Goal: Task Accomplishment & Management: Use online tool/utility

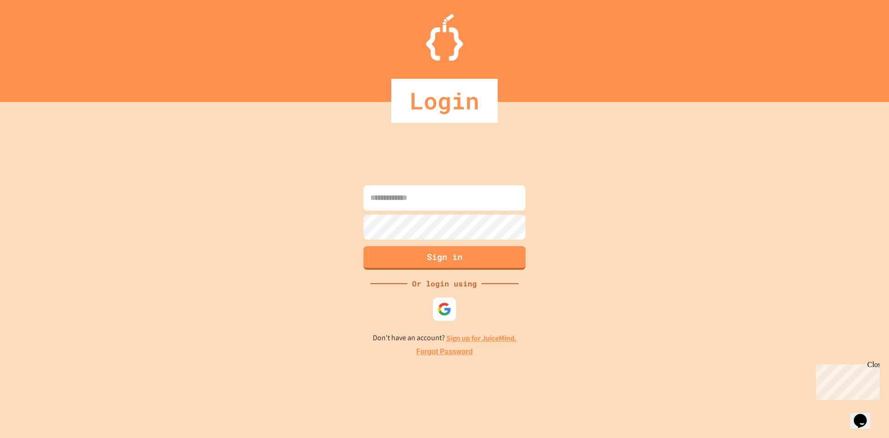
click at [411, 193] on input at bounding box center [445, 197] width 162 height 25
type input "**********"
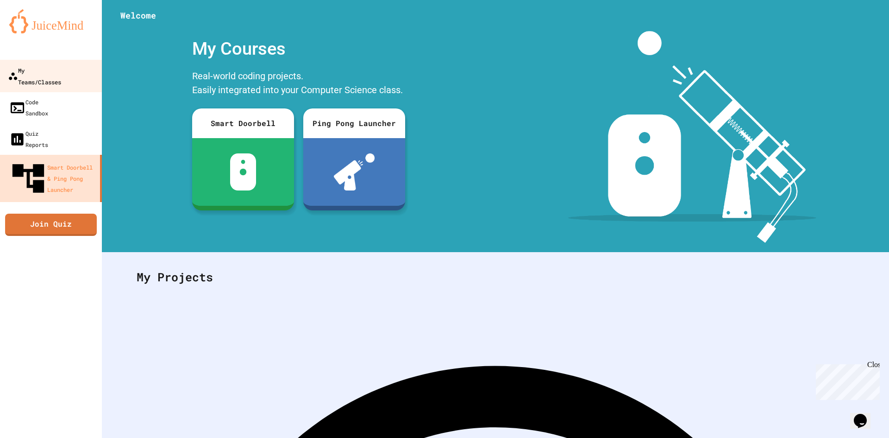
click at [48, 63] on link "My Teams/Classes" at bounding box center [51, 76] width 105 height 32
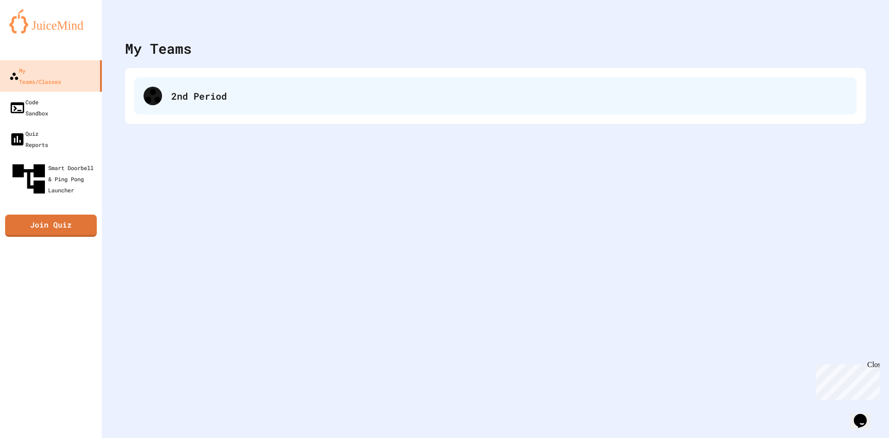
click at [227, 98] on div "2nd Period" at bounding box center [509, 96] width 676 height 14
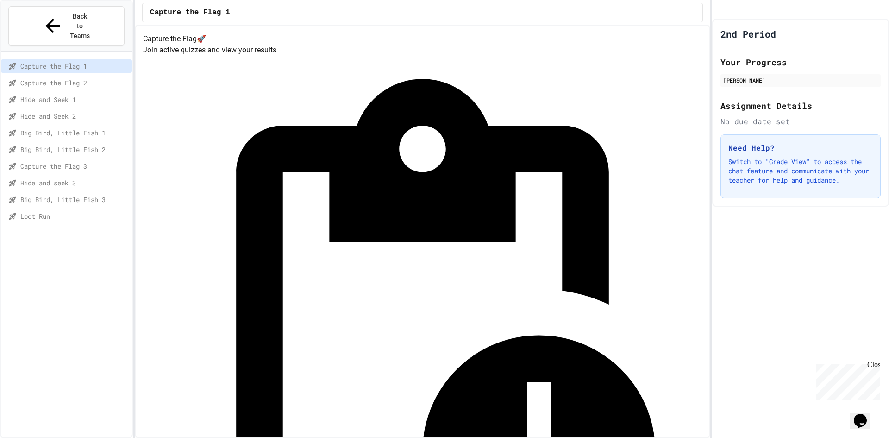
click at [104, 220] on div "Capture the Flag 1 Capture the Flag 2 Hide and Seek 1 Hide and Seek 2 Big Bird,…" at bounding box center [66, 254] width 131 height 397
click at [93, 209] on div "Loot Run" at bounding box center [66, 217] width 131 height 17
click at [77, 228] on span "Loot Run 2" at bounding box center [74, 233] width 108 height 10
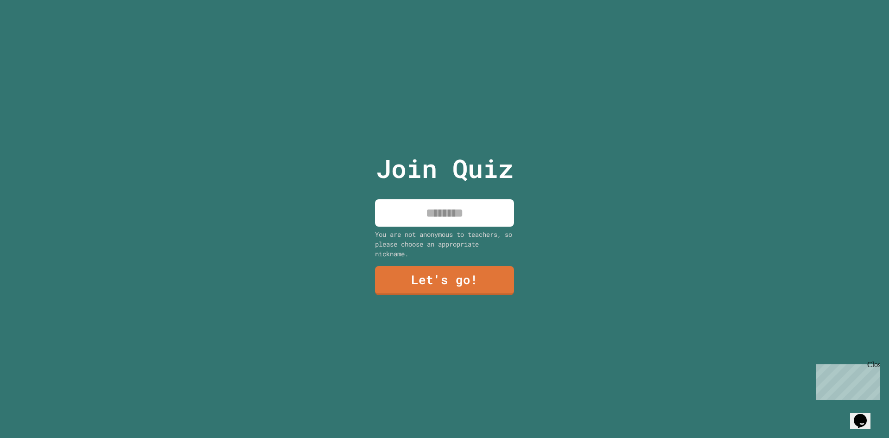
click at [441, 209] on input at bounding box center [444, 212] width 139 height 27
type input "******"
click at [425, 286] on link "Let's go!" at bounding box center [444, 279] width 141 height 31
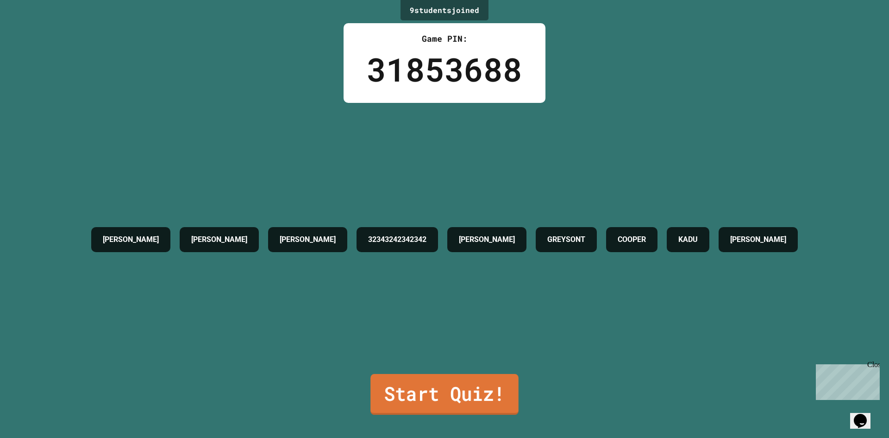
click at [412, 383] on link "Start Quiz!" at bounding box center [444, 394] width 148 height 41
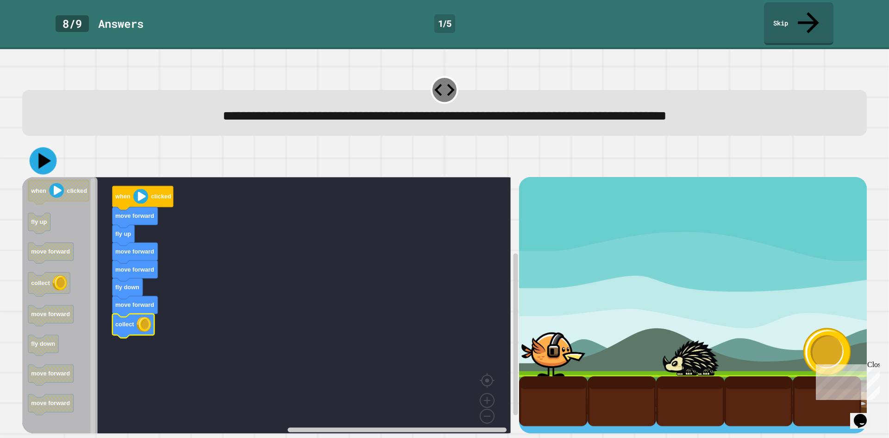
click at [45, 153] on icon at bounding box center [44, 161] width 13 height 16
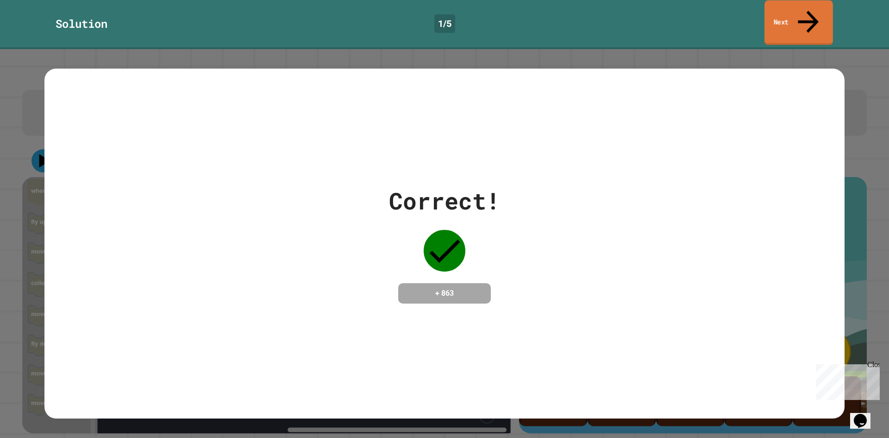
click at [784, 19] on link "Next" at bounding box center [799, 22] width 69 height 45
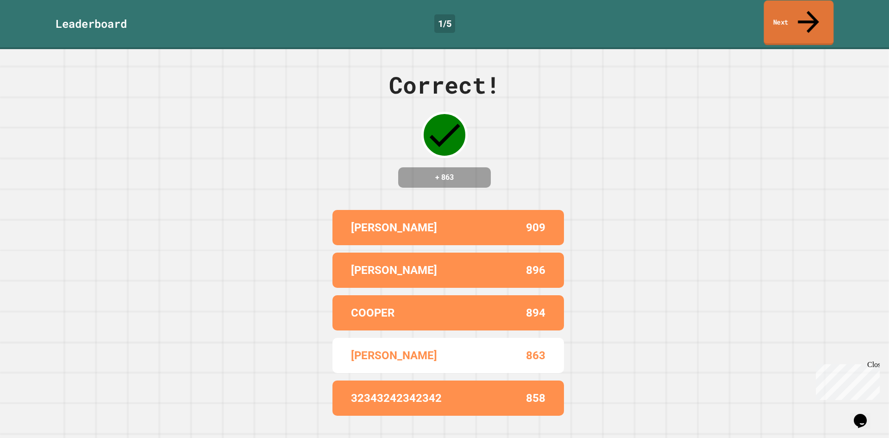
click at [790, 19] on link "Next" at bounding box center [799, 22] width 70 height 45
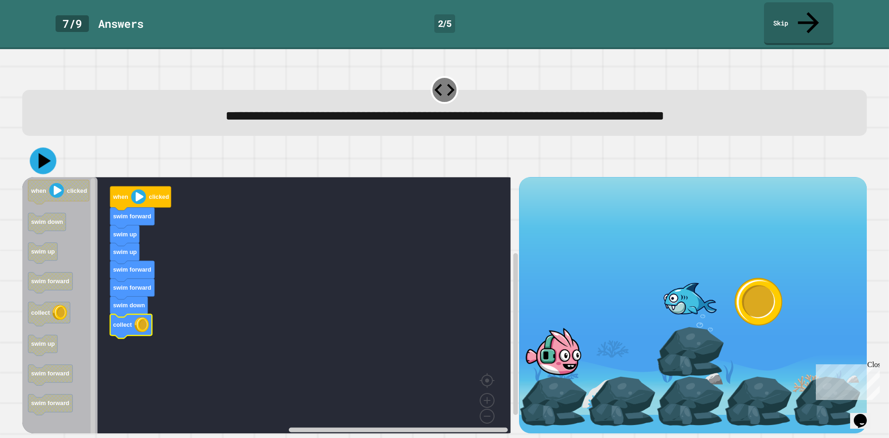
click at [43, 148] on icon at bounding box center [43, 161] width 26 height 26
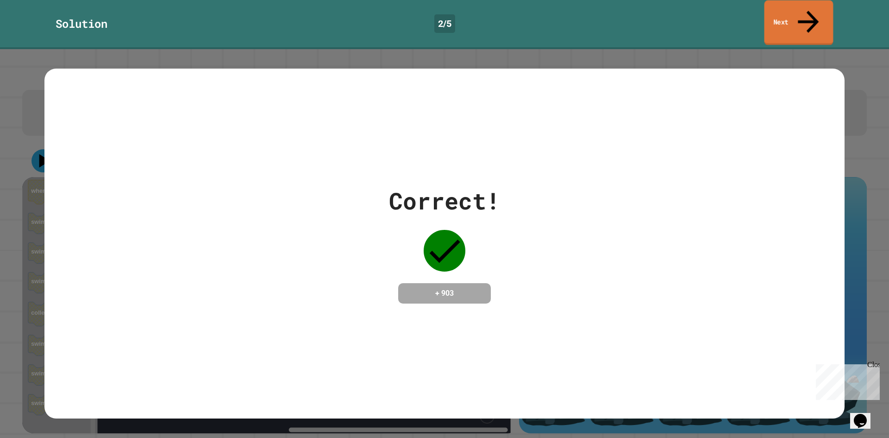
click at [804, 17] on link "Next" at bounding box center [799, 22] width 69 height 45
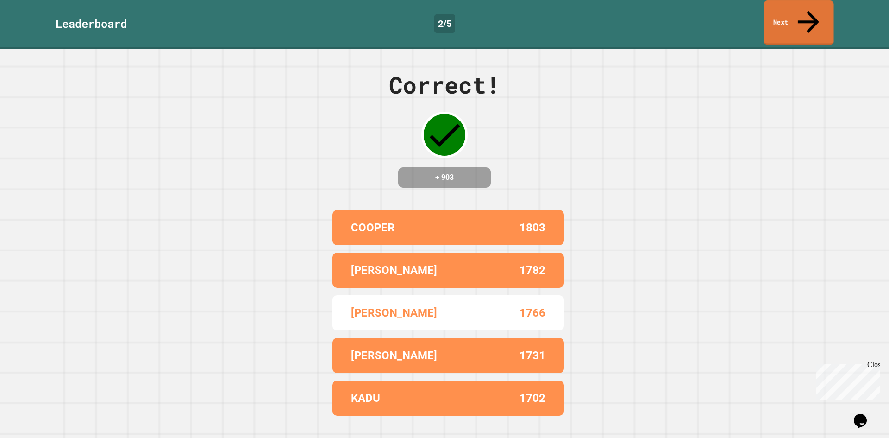
click at [804, 17] on link "Next" at bounding box center [799, 22] width 70 height 45
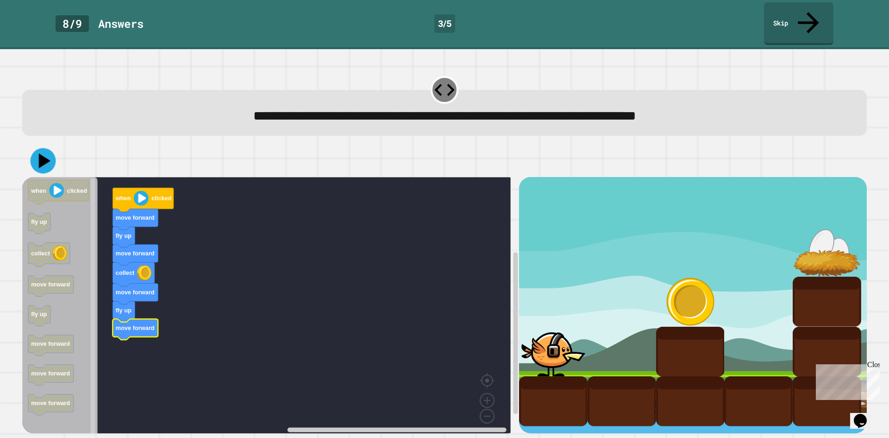
click at [31, 148] on div at bounding box center [444, 160] width 845 height 32
click at [43, 153] on icon at bounding box center [44, 161] width 13 height 16
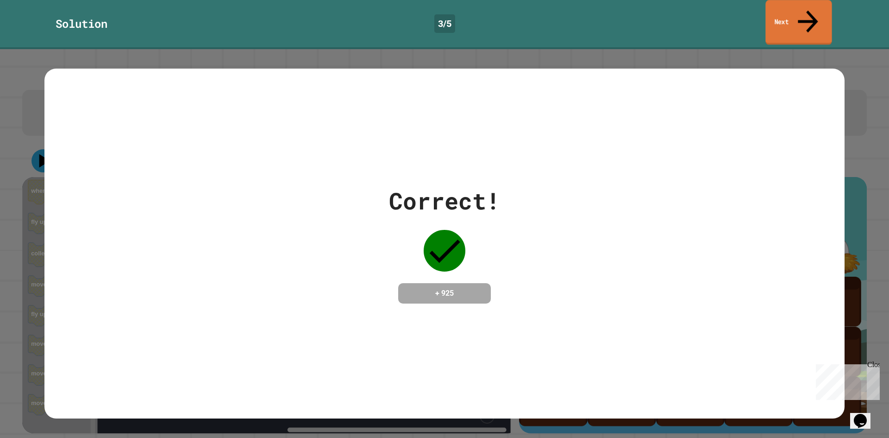
click at [787, 6] on link "Next" at bounding box center [799, 22] width 66 height 45
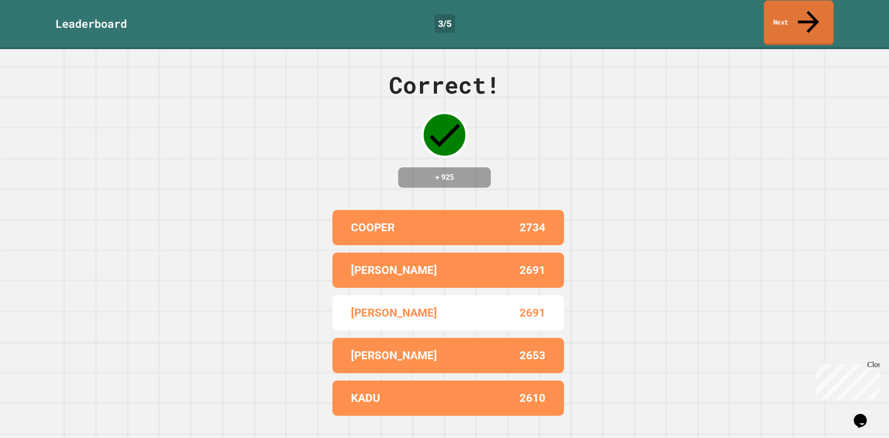
click at [806, 11] on icon at bounding box center [808, 22] width 31 height 33
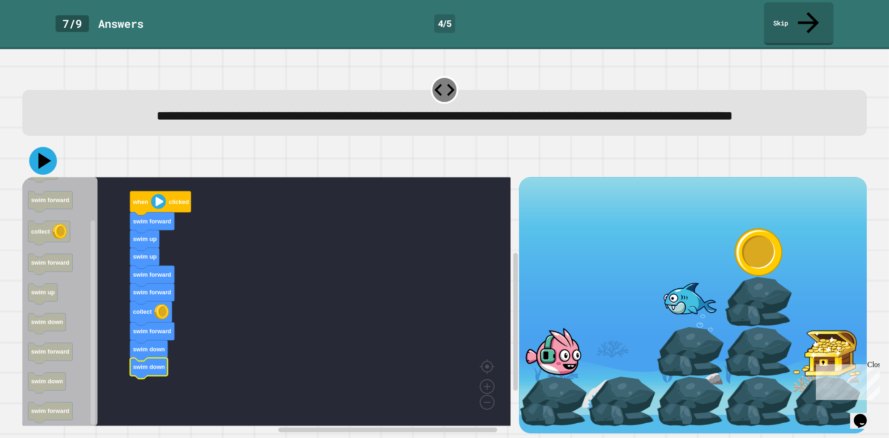
click at [42, 169] on icon at bounding box center [43, 161] width 28 height 28
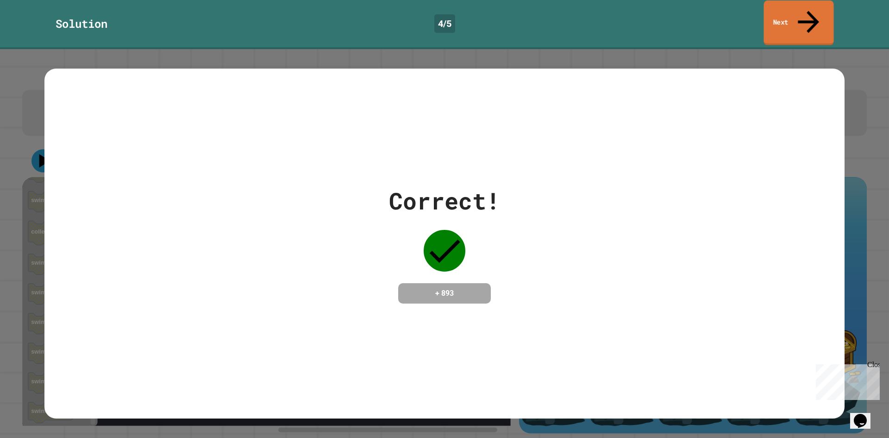
click at [812, 11] on icon at bounding box center [808, 22] width 31 height 33
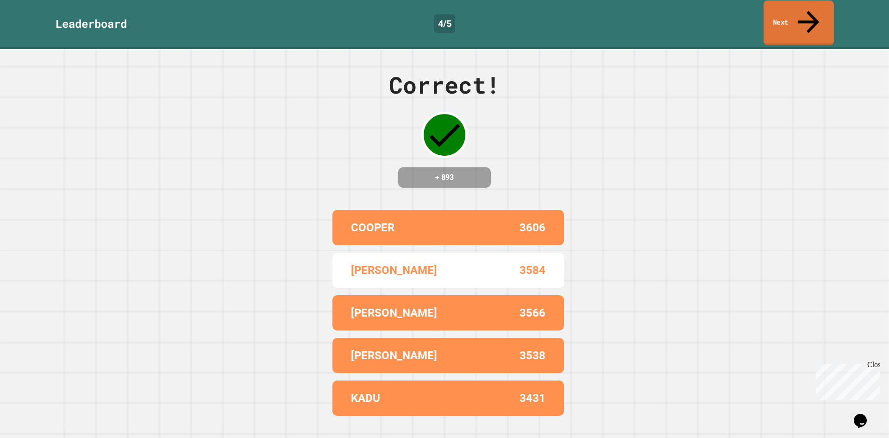
click at [812, 11] on icon at bounding box center [809, 22] width 32 height 33
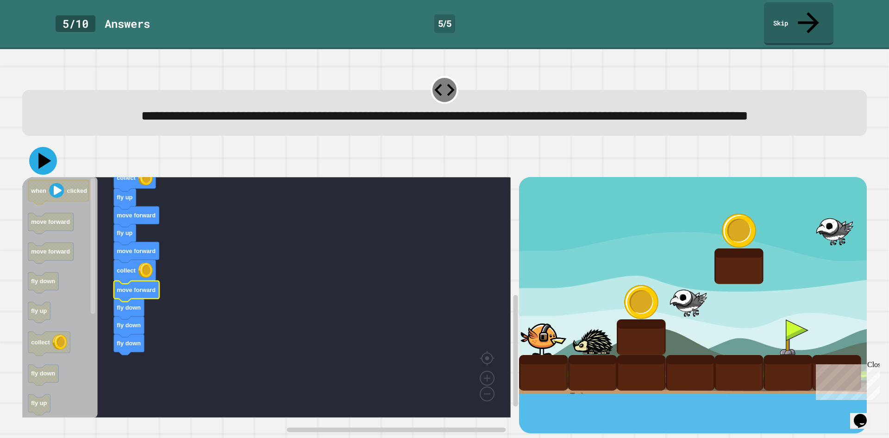
click at [46, 163] on icon at bounding box center [44, 161] width 13 height 16
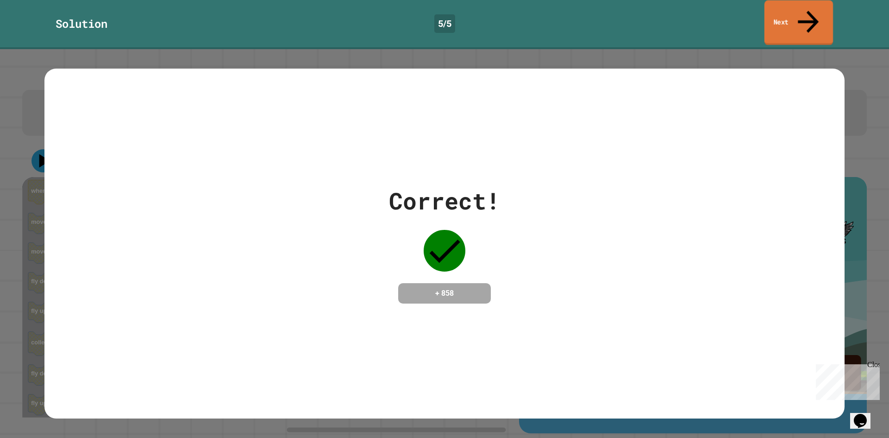
click at [806, 13] on icon at bounding box center [808, 21] width 31 height 33
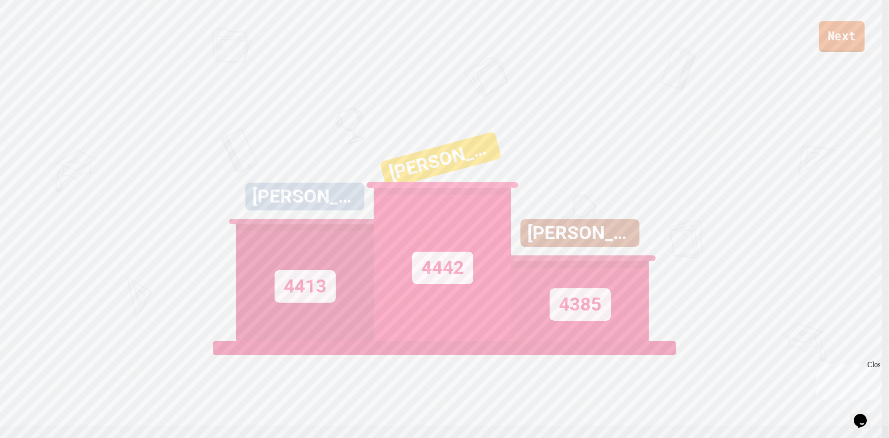
click at [829, 35] on link "Next" at bounding box center [842, 36] width 46 height 31
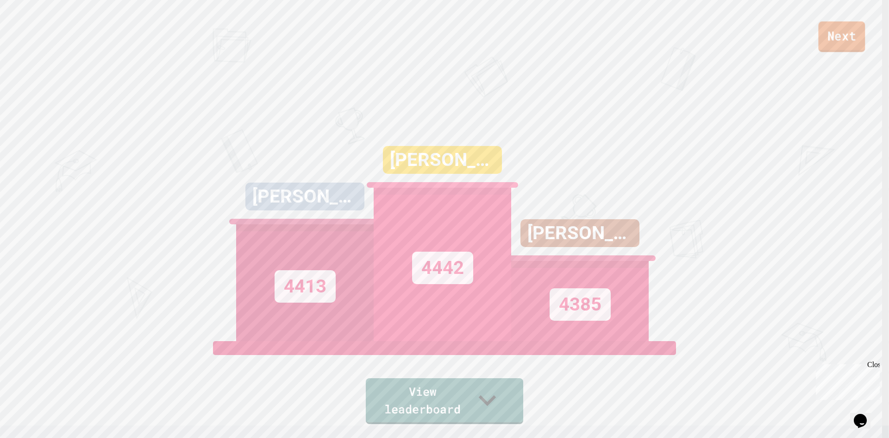
drag, startPoint x: 752, startPoint y: 185, endPoint x: 843, endPoint y: 210, distance: 94.9
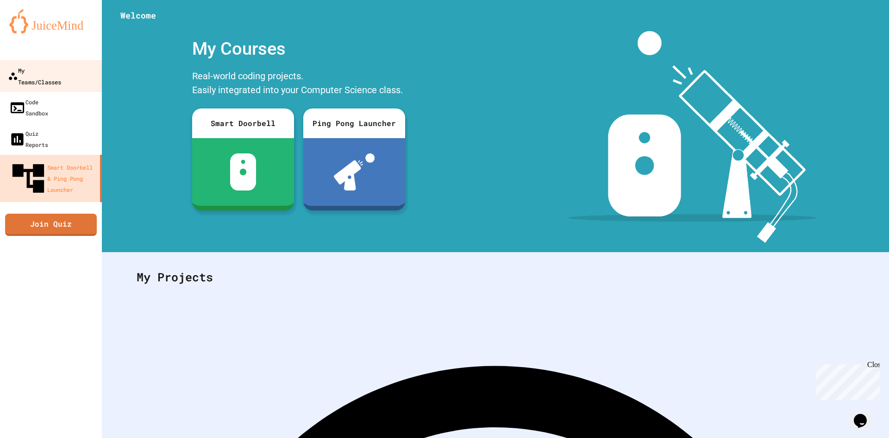
click at [38, 65] on div "My Teams/Classes" at bounding box center [34, 75] width 53 height 23
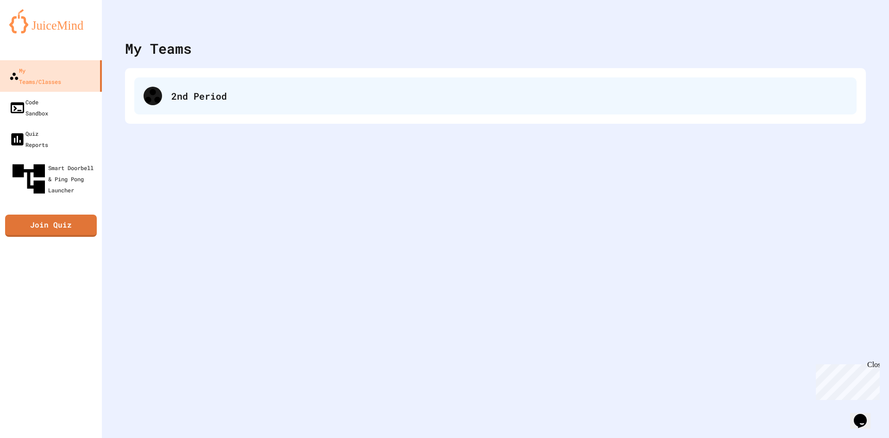
click at [225, 91] on div "2nd Period" at bounding box center [509, 96] width 676 height 14
